Goal: Check status: Check status

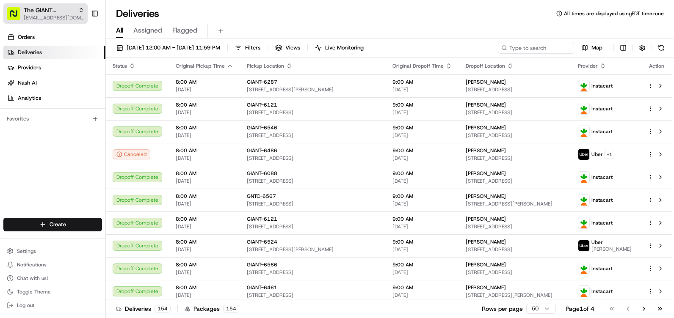
click at [59, 19] on span "[EMAIL_ADDRESS][DOMAIN_NAME]" at bounding box center [54, 17] width 61 height 7
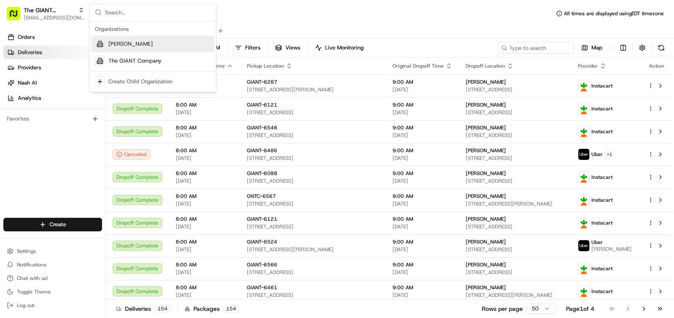
click at [360, 14] on div "Deliveries All times are displayed using EDT timezone" at bounding box center [390, 14] width 568 height 14
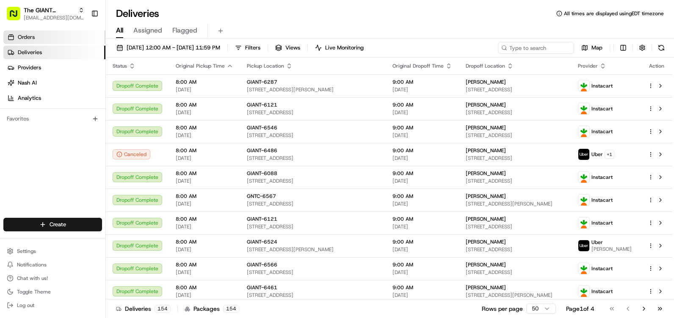
click at [61, 39] on link "Orders" at bounding box center [54, 37] width 102 height 14
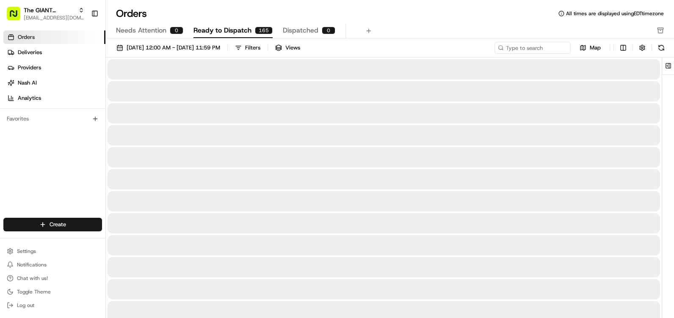
click at [77, 45] on ul "Orders Deliveries Providers [PERSON_NAME] Analytics" at bounding box center [54, 67] width 102 height 75
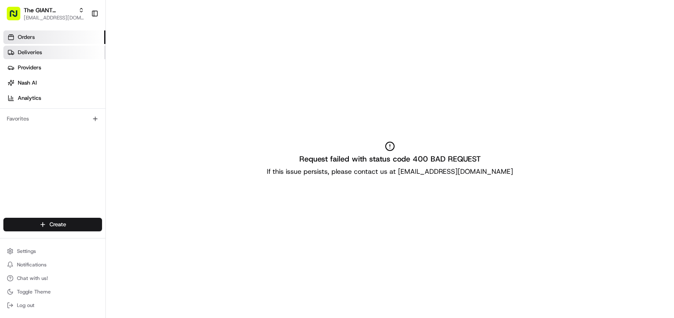
click at [78, 50] on link "Deliveries" at bounding box center [54, 53] width 102 height 14
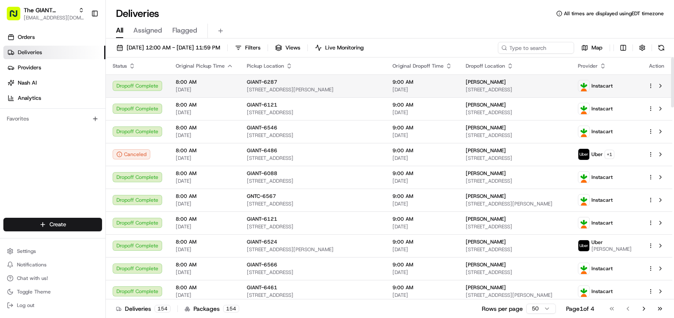
click at [204, 92] on td "8:00 AM [DATE]" at bounding box center [204, 86] width 71 height 23
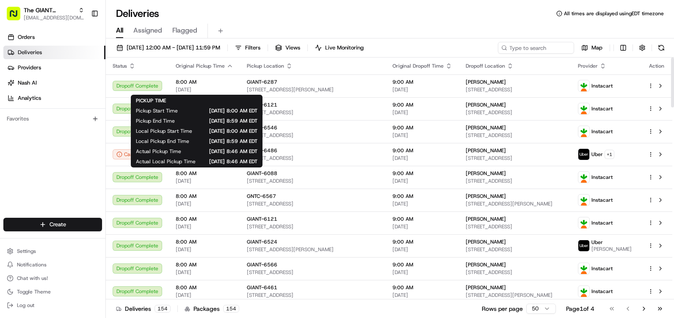
drag, startPoint x: 204, startPoint y: 92, endPoint x: 266, endPoint y: 22, distance: 94.1
click at [266, 22] on div "All Assigned Flagged" at bounding box center [390, 29] width 568 height 18
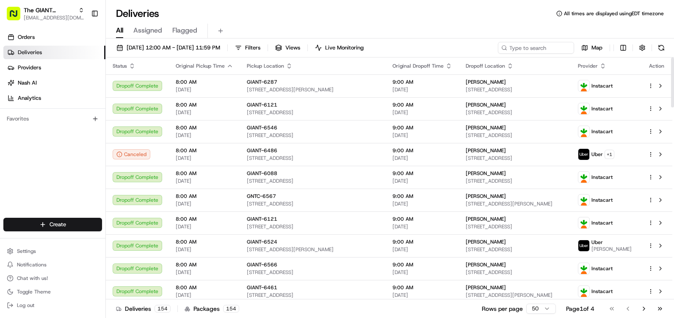
click at [150, 30] on span "Assigned" at bounding box center [147, 30] width 29 height 10
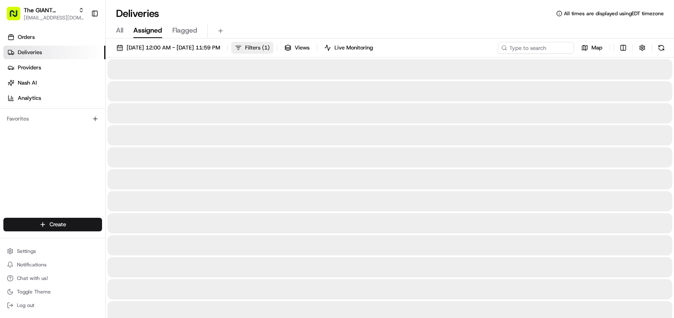
click at [270, 50] on span "( 1 )" at bounding box center [266, 48] width 8 height 8
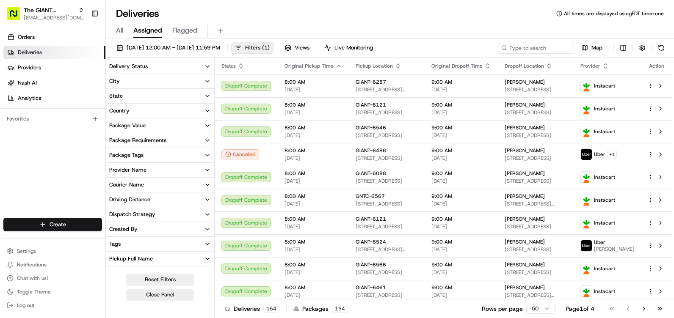
click at [270, 47] on span "( 1 )" at bounding box center [266, 48] width 8 height 8
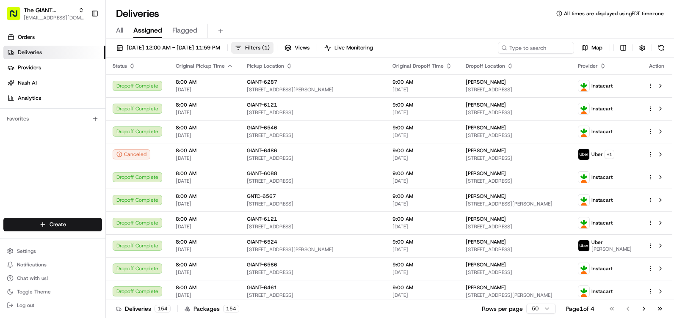
click at [270, 48] on span "( 1 )" at bounding box center [266, 48] width 8 height 8
